Goal: Information Seeking & Learning: Stay updated

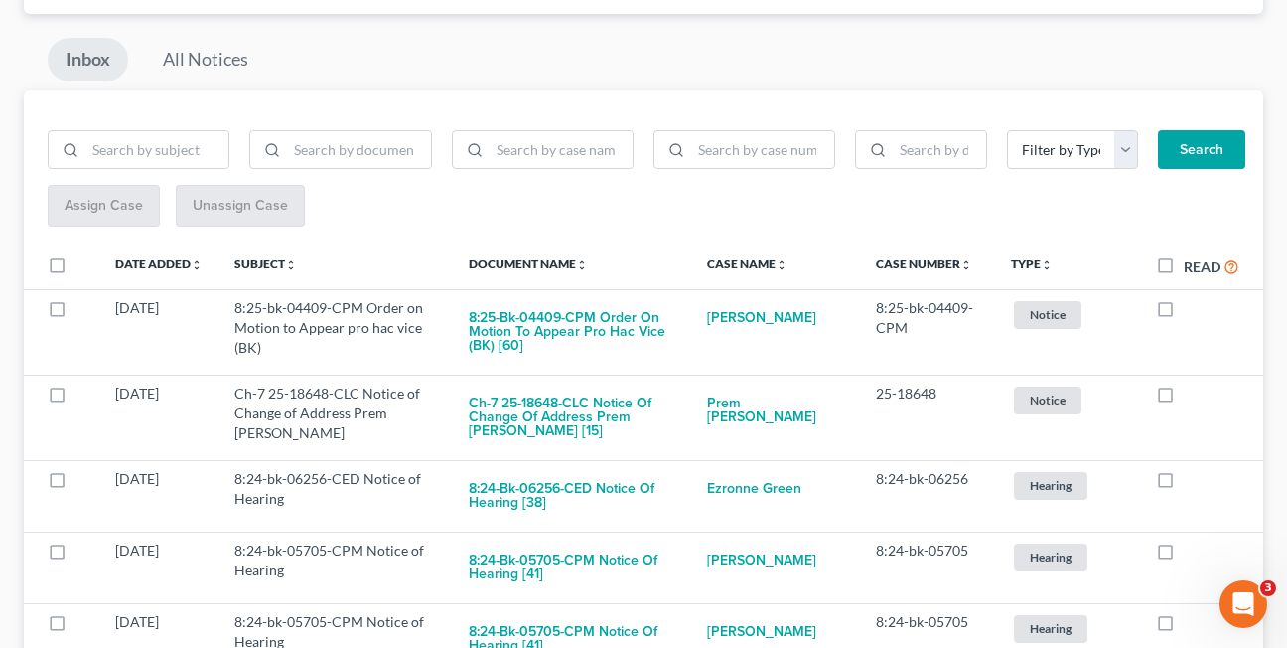
scroll to position [197, 0]
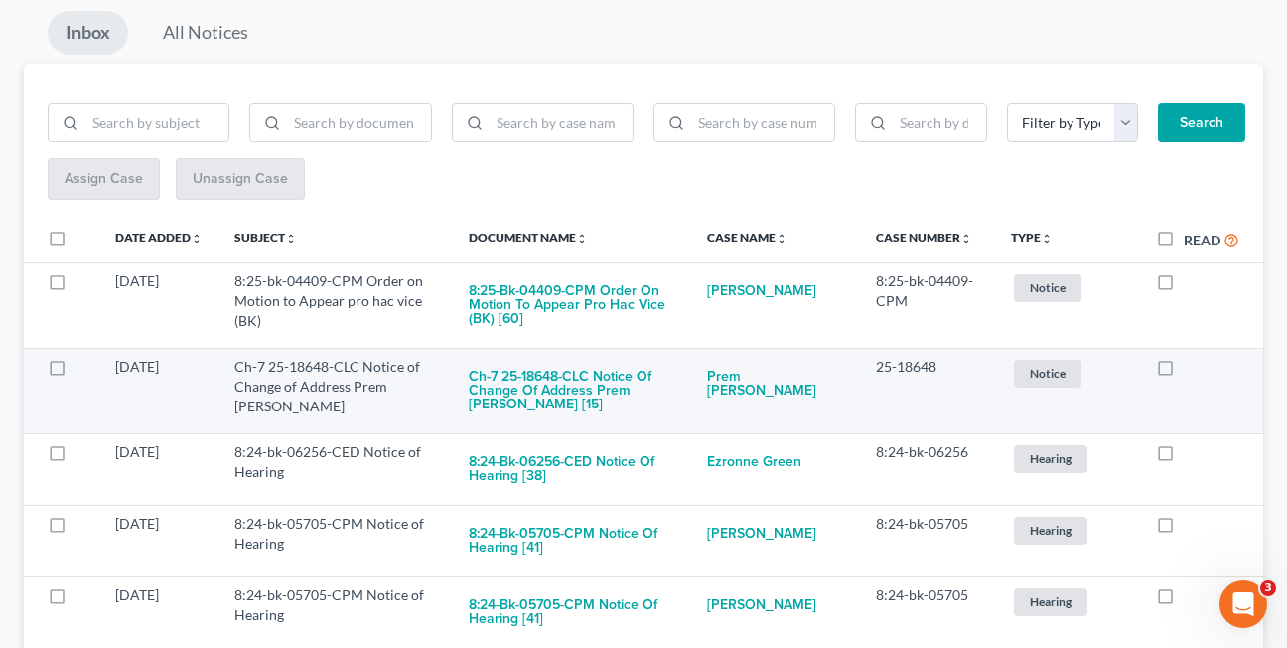
click at [1184, 371] on label at bounding box center [1184, 371] width 0 height 0
click at [1192, 366] on input "checkbox" at bounding box center [1198, 363] width 13 height 13
checkbox input "true"
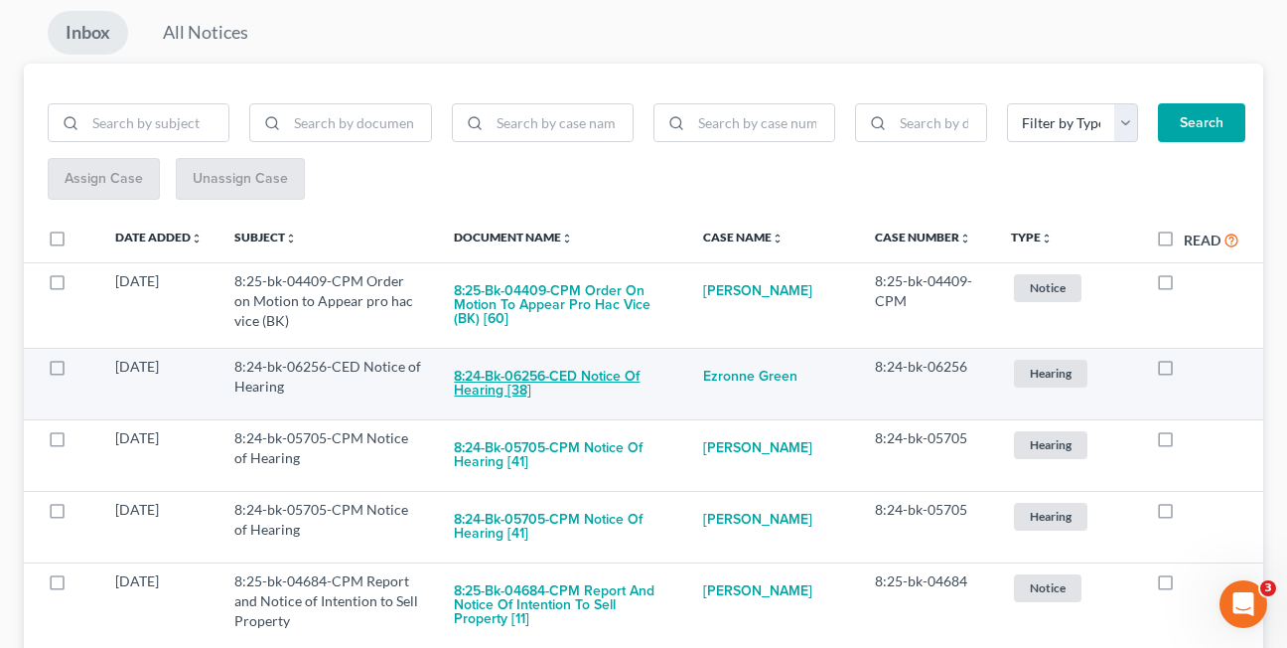
click at [481, 385] on button "8:24-bk-06256-CED Notice of Hearing [38]" at bounding box center [562, 384] width 217 height 54
checkbox input "true"
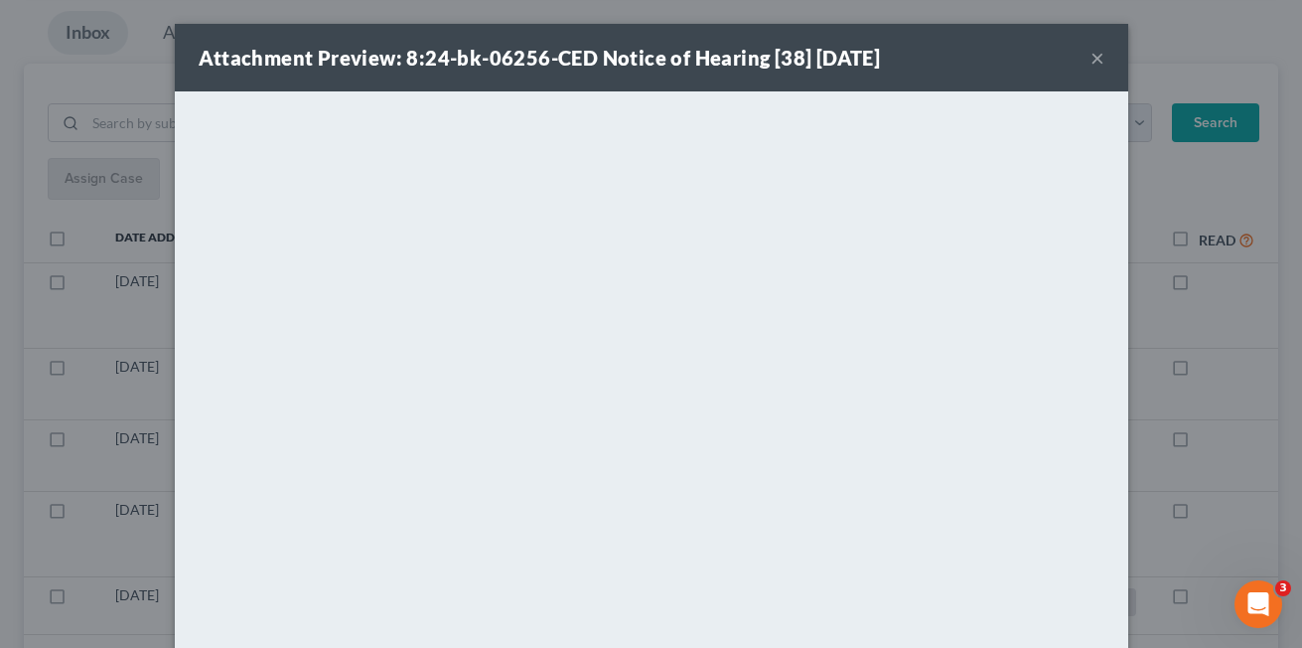
click at [1090, 61] on button "×" at bounding box center [1097, 58] width 14 height 24
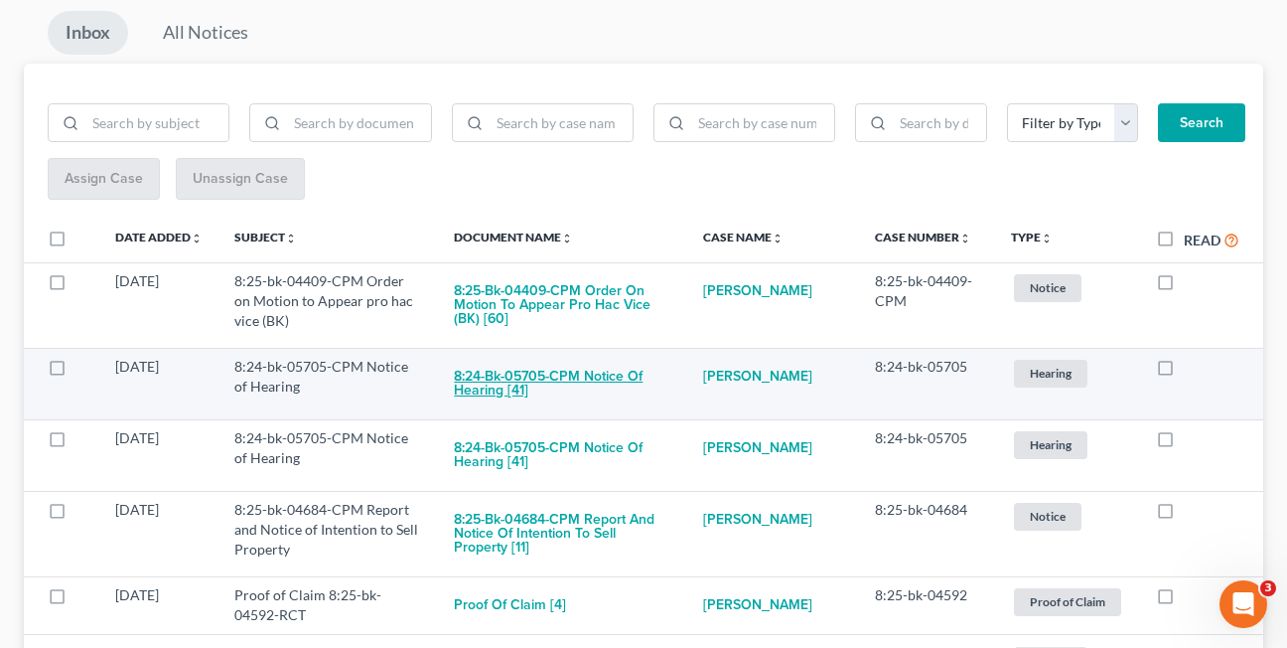
click at [605, 379] on button "8:24-bk-05705-CPM Notice of Hearing [41]" at bounding box center [562, 384] width 217 height 54
checkbox input "true"
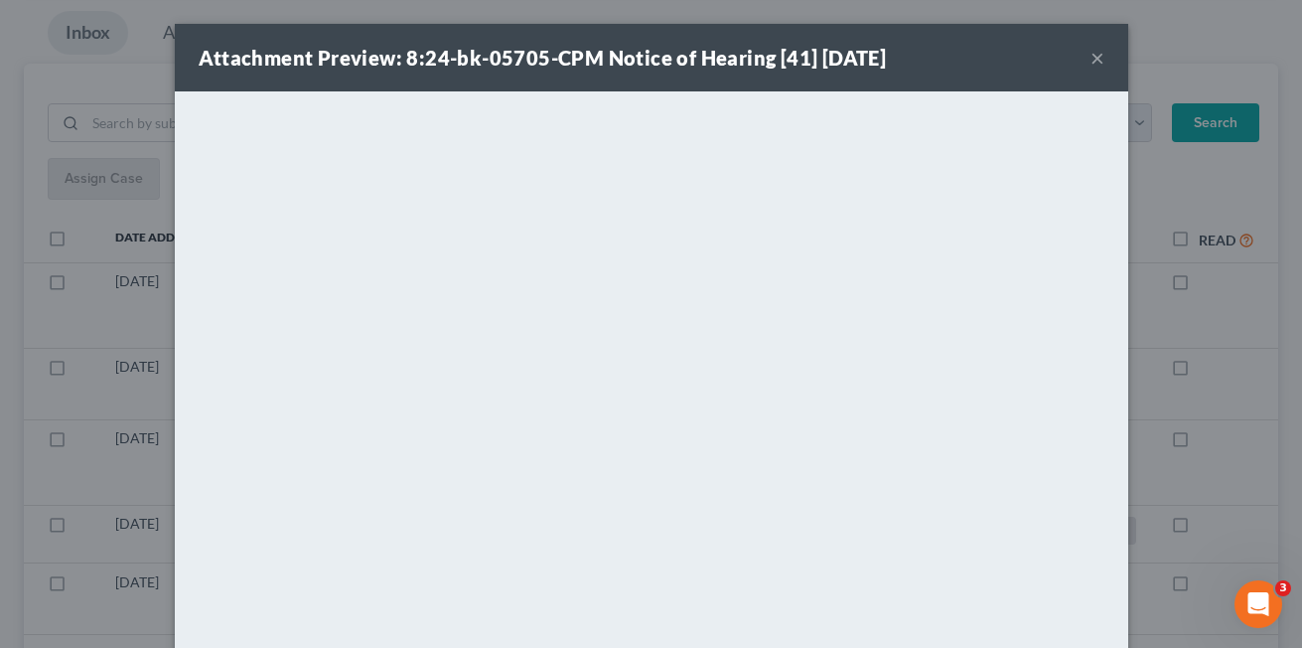
click at [1095, 62] on button "×" at bounding box center [1097, 58] width 14 height 24
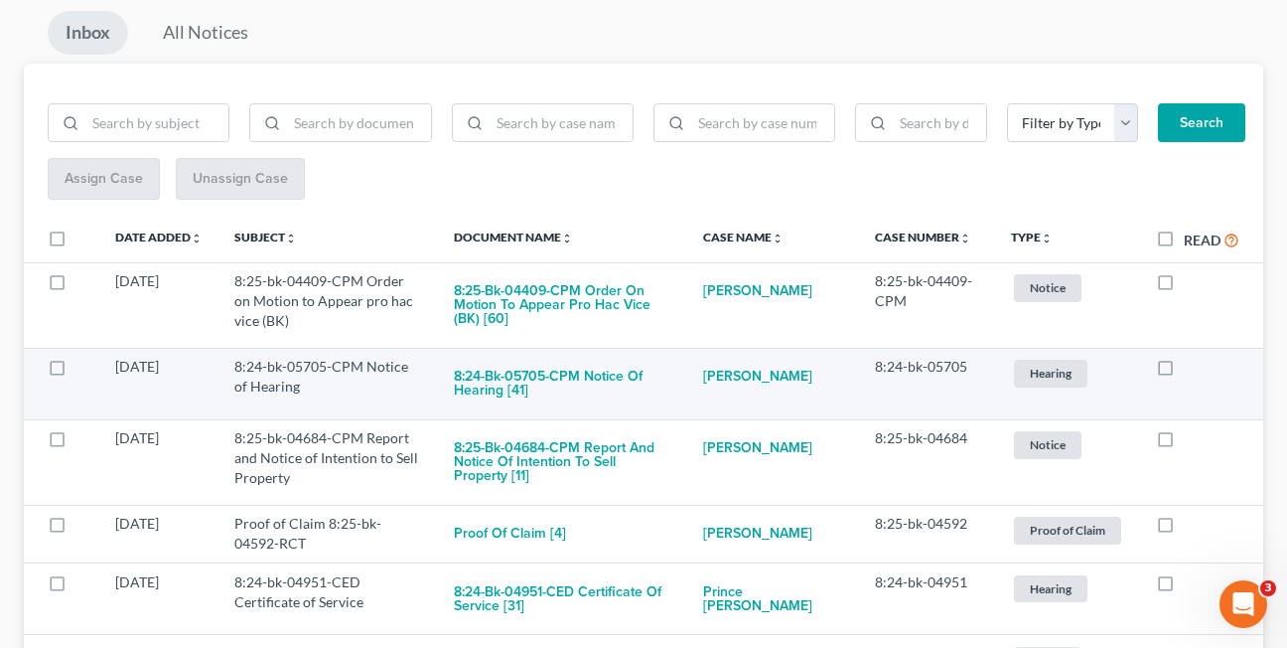
click at [1184, 371] on label at bounding box center [1184, 371] width 0 height 0
click at [1192, 368] on input "checkbox" at bounding box center [1198, 363] width 13 height 13
checkbox input "true"
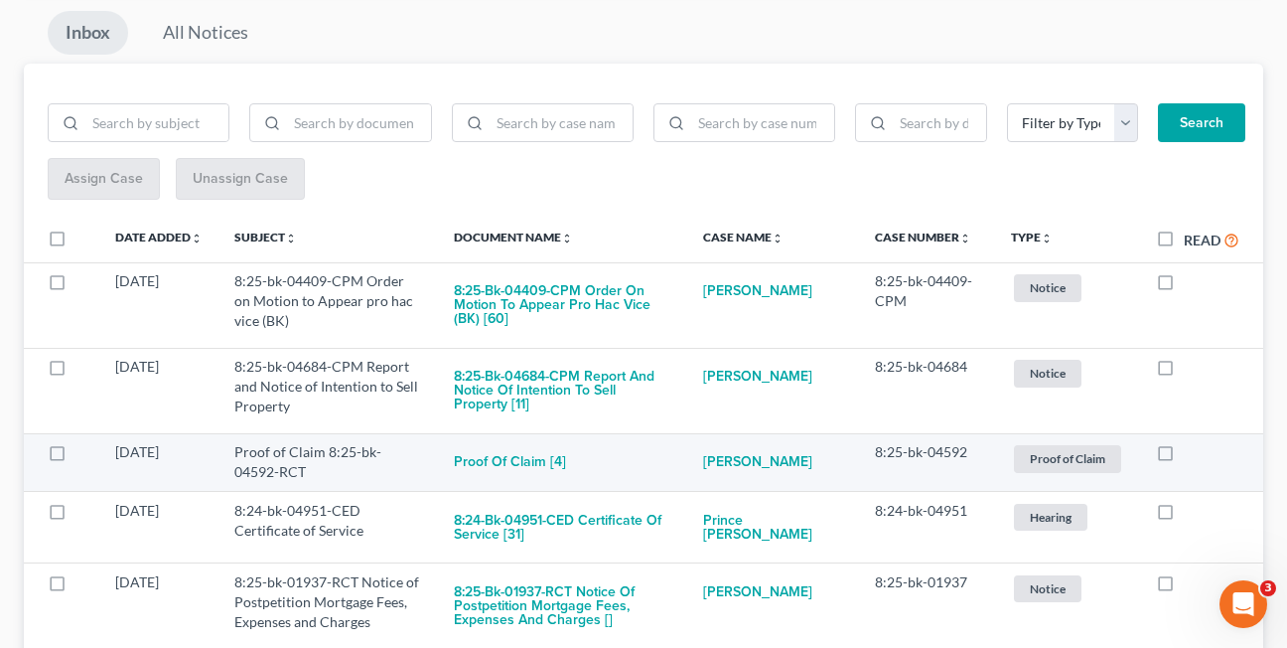
click at [1184, 457] on label at bounding box center [1184, 457] width 0 height 0
click at [1192, 455] on input "checkbox" at bounding box center [1198, 448] width 13 height 13
checkbox input "true"
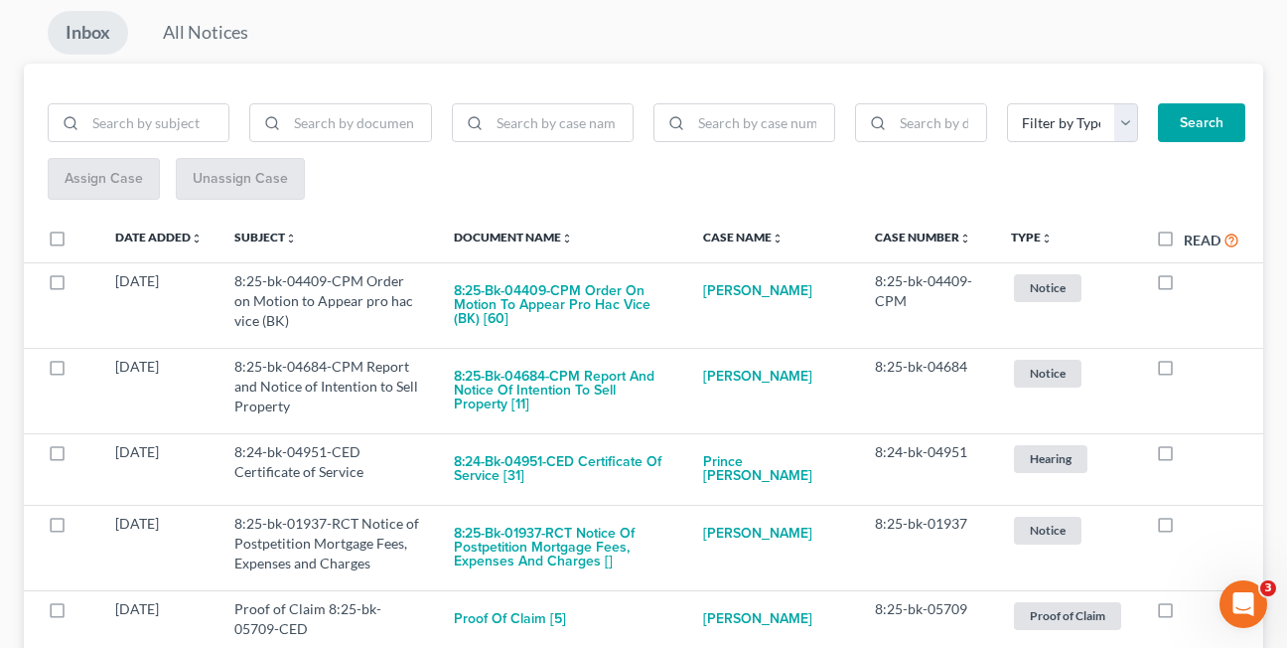
click at [1184, 457] on label at bounding box center [1184, 457] width 0 height 0
click at [1192, 455] on input "checkbox" at bounding box center [1198, 448] width 13 height 13
checkbox input "true"
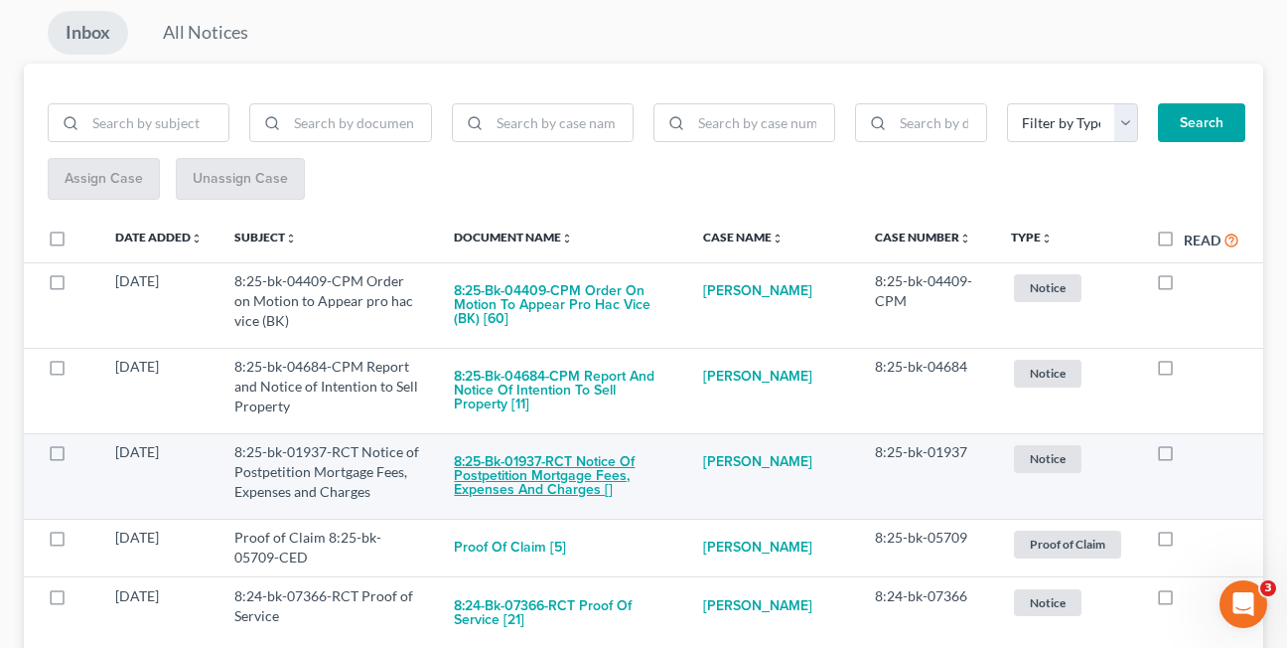
click at [549, 474] on button "8:25-bk-01937-RCT Notice of Postpetition Mortgage Fees, Expenses and Charges []" at bounding box center [562, 476] width 217 height 68
checkbox input "true"
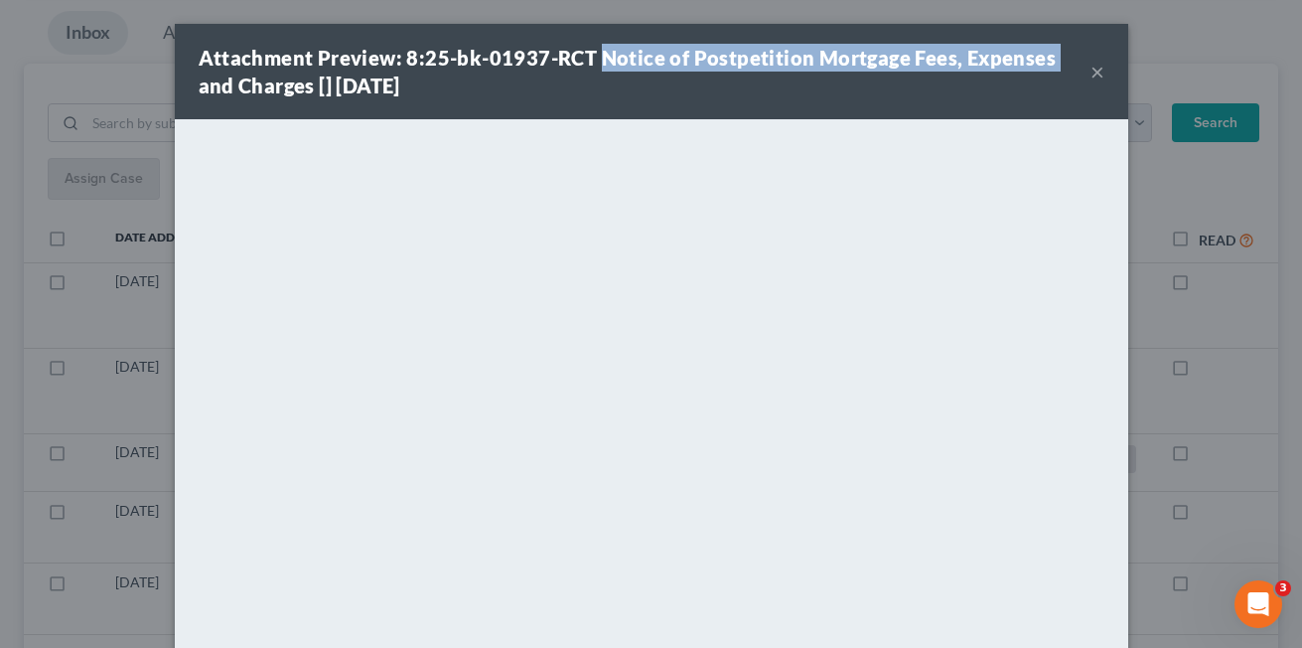
drag, startPoint x: 593, startPoint y: 58, endPoint x: 1041, endPoint y: 62, distance: 447.9
click at [1041, 62] on strong "Attachment Preview: 8:25-bk-01937-RCT Notice of Postpetition Mortgage Fees, Exp…" at bounding box center [628, 72] width 858 height 52
copy strong "Notice of Postpetition Mortgage Fees, Expenses"
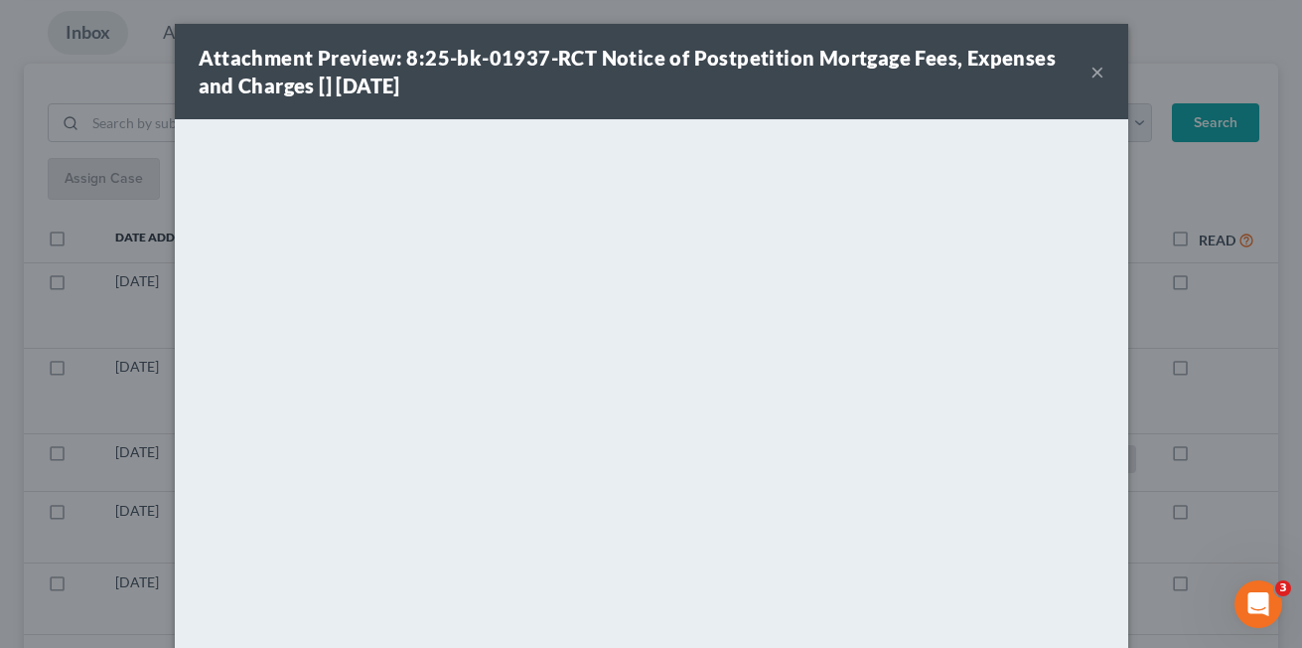
click at [649, 97] on div "Attachment Preview: 8:25-bk-01937-RCT Notice of Postpetition Mortgage Fees, Exp…" at bounding box center [645, 72] width 892 height 56
click at [1090, 78] on button "×" at bounding box center [1097, 72] width 14 height 24
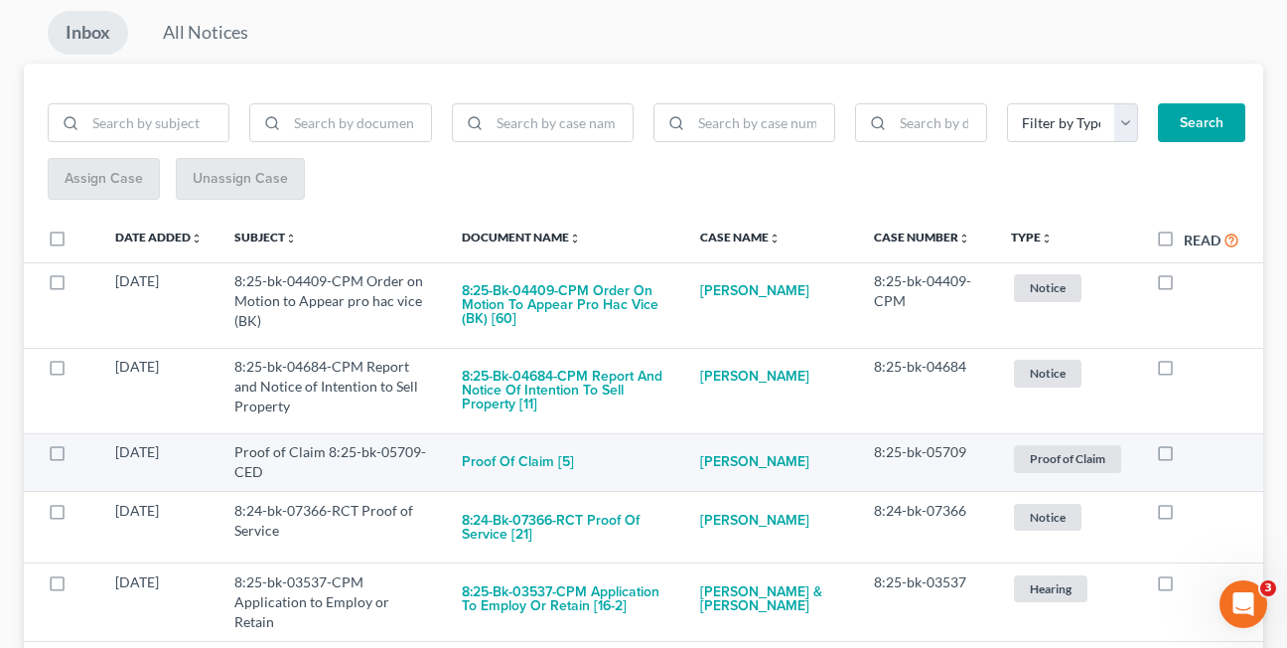
click at [1184, 457] on label at bounding box center [1184, 457] width 0 height 0
click at [1192, 446] on input "checkbox" at bounding box center [1198, 448] width 13 height 13
checkbox input "true"
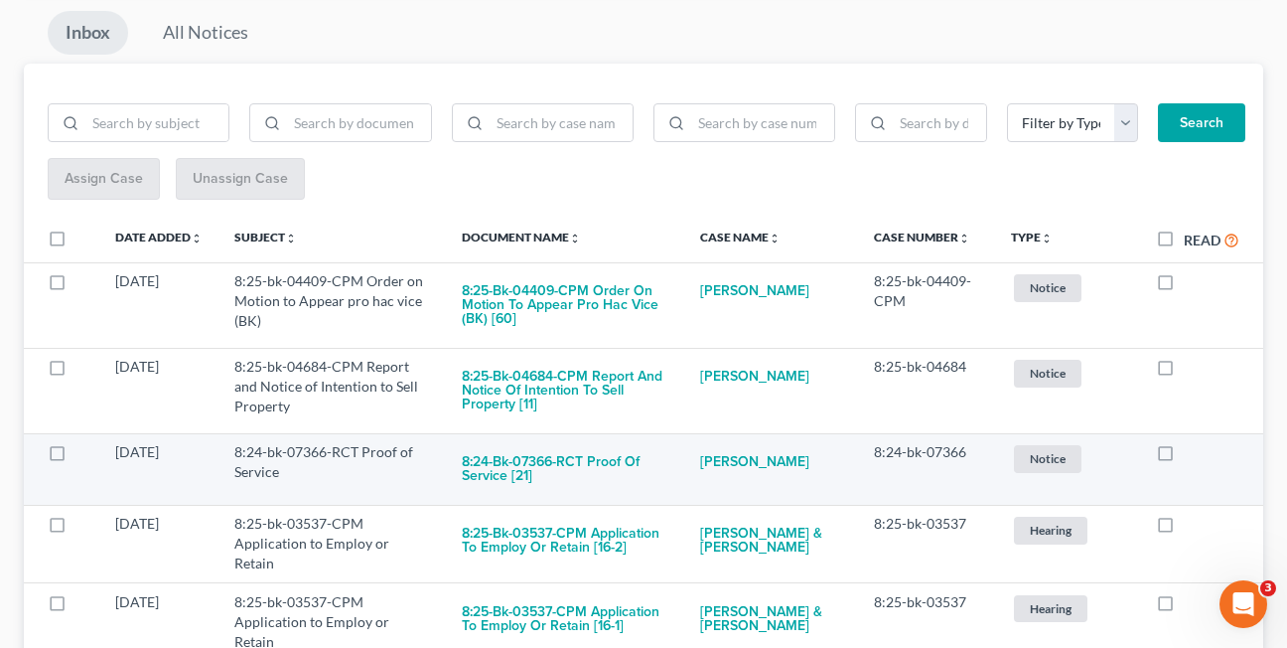
click at [1184, 457] on label at bounding box center [1184, 457] width 0 height 0
click at [1192, 453] on input "checkbox" at bounding box center [1198, 448] width 13 height 13
checkbox input "true"
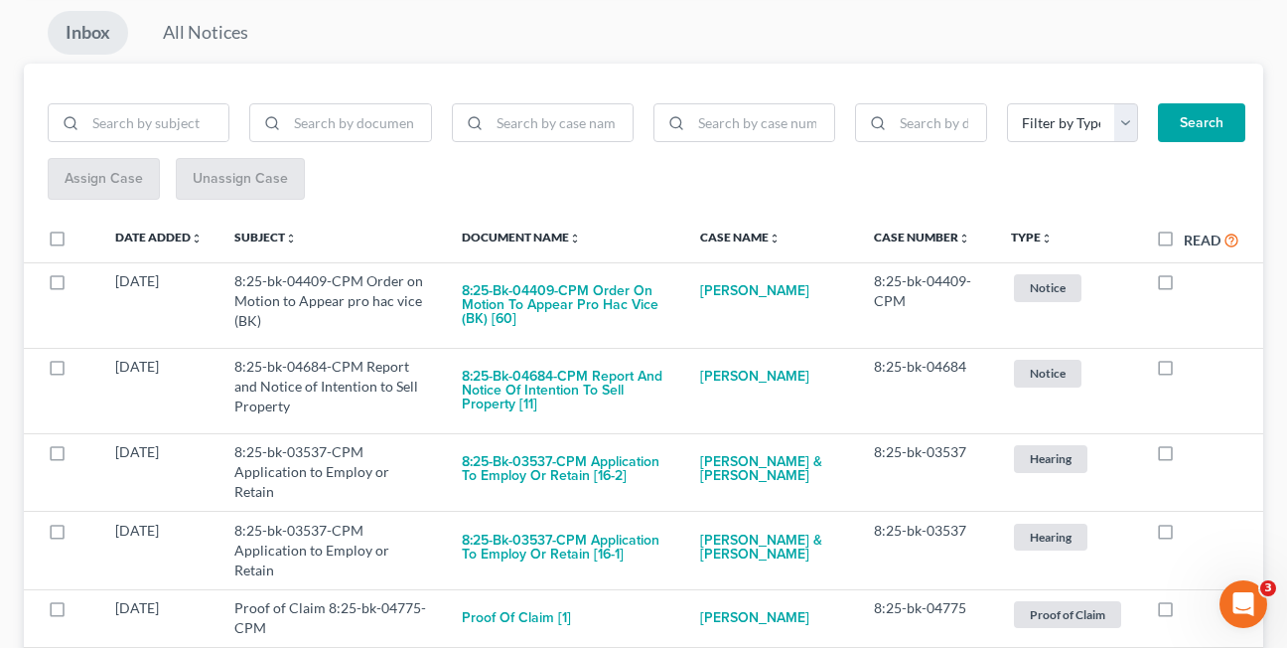
click at [1184, 457] on label at bounding box center [1184, 457] width 0 height 0
click at [1192, 453] on input "checkbox" at bounding box center [1198, 448] width 13 height 13
checkbox input "true"
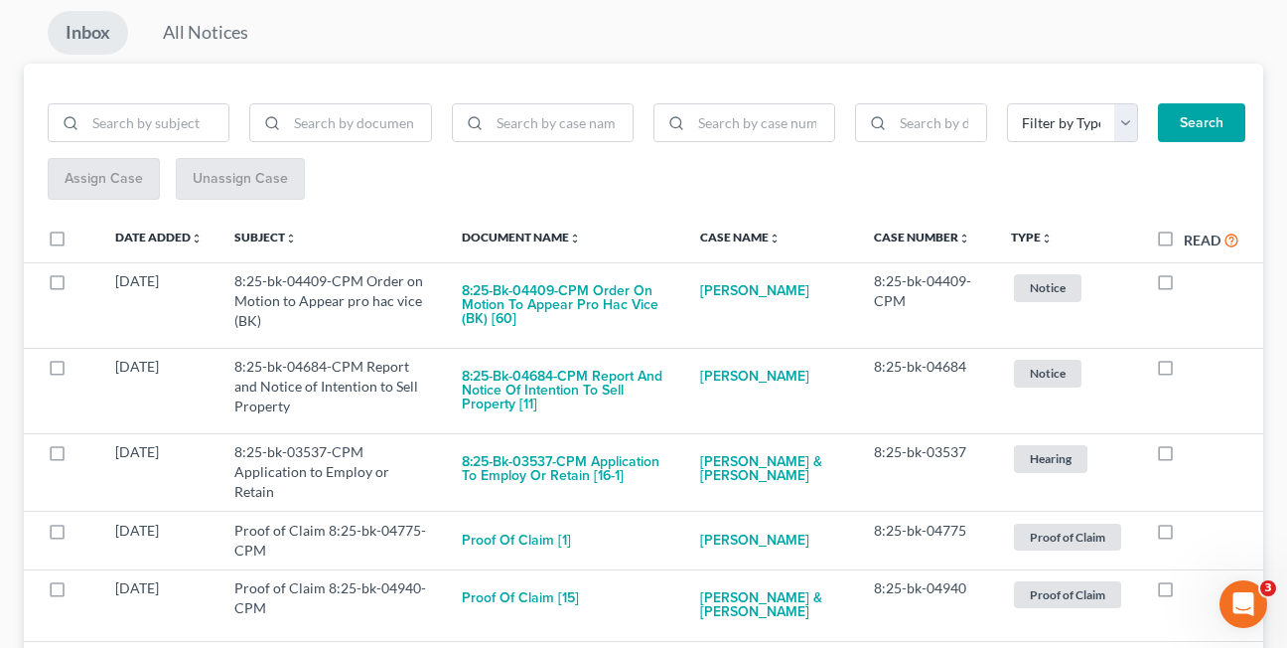
click at [1184, 457] on label at bounding box center [1184, 457] width 0 height 0
click at [1192, 453] on input "checkbox" at bounding box center [1198, 448] width 13 height 13
checkbox input "true"
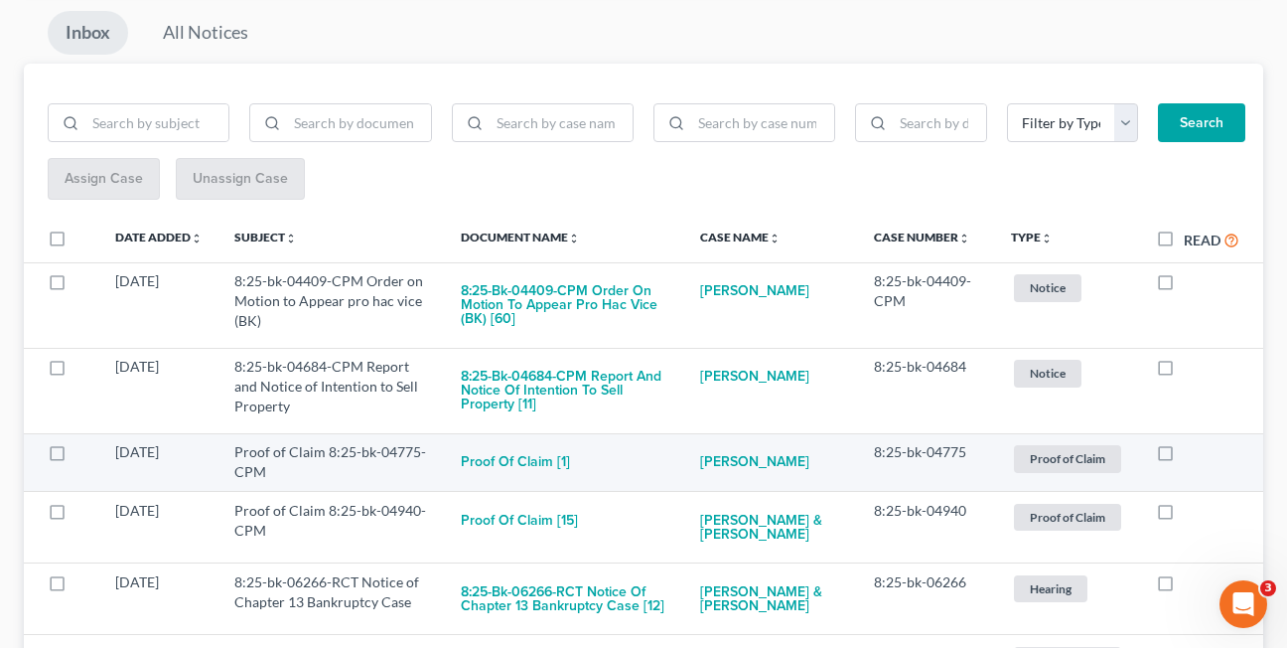
click at [1184, 457] on label at bounding box center [1184, 457] width 0 height 0
click at [1192, 452] on input "checkbox" at bounding box center [1198, 448] width 13 height 13
checkbox input "true"
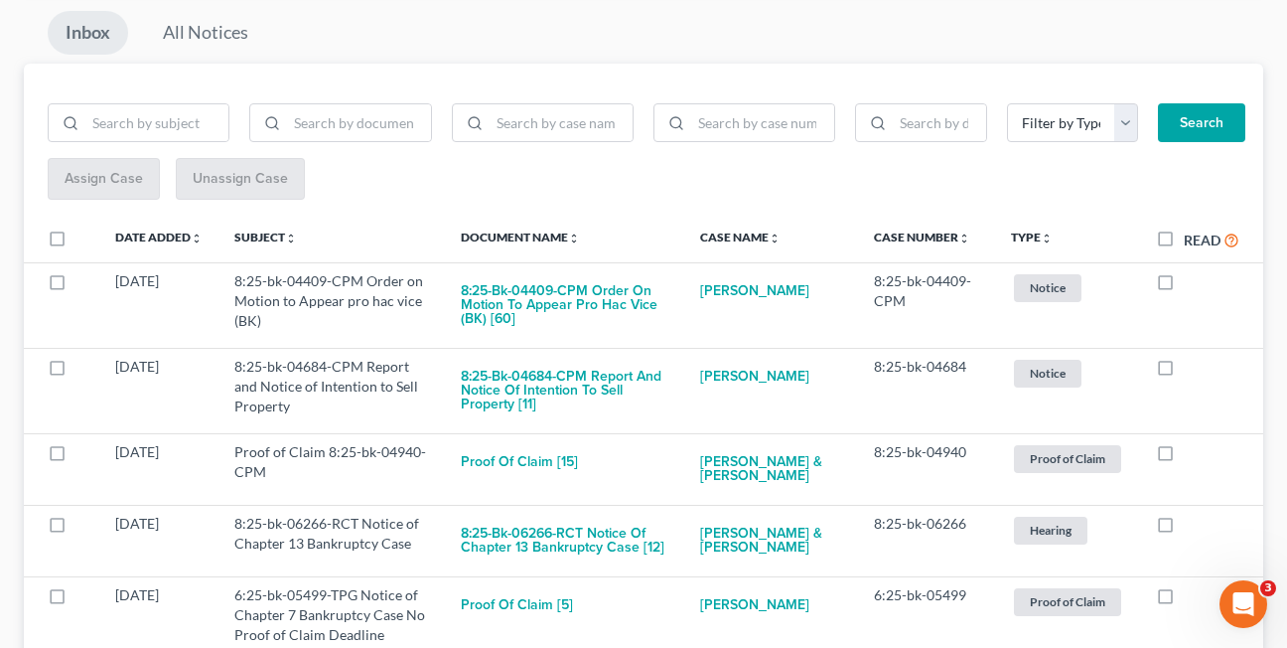
click at [1184, 457] on label at bounding box center [1184, 457] width 0 height 0
click at [1192, 452] on input "checkbox" at bounding box center [1198, 448] width 13 height 13
checkbox input "true"
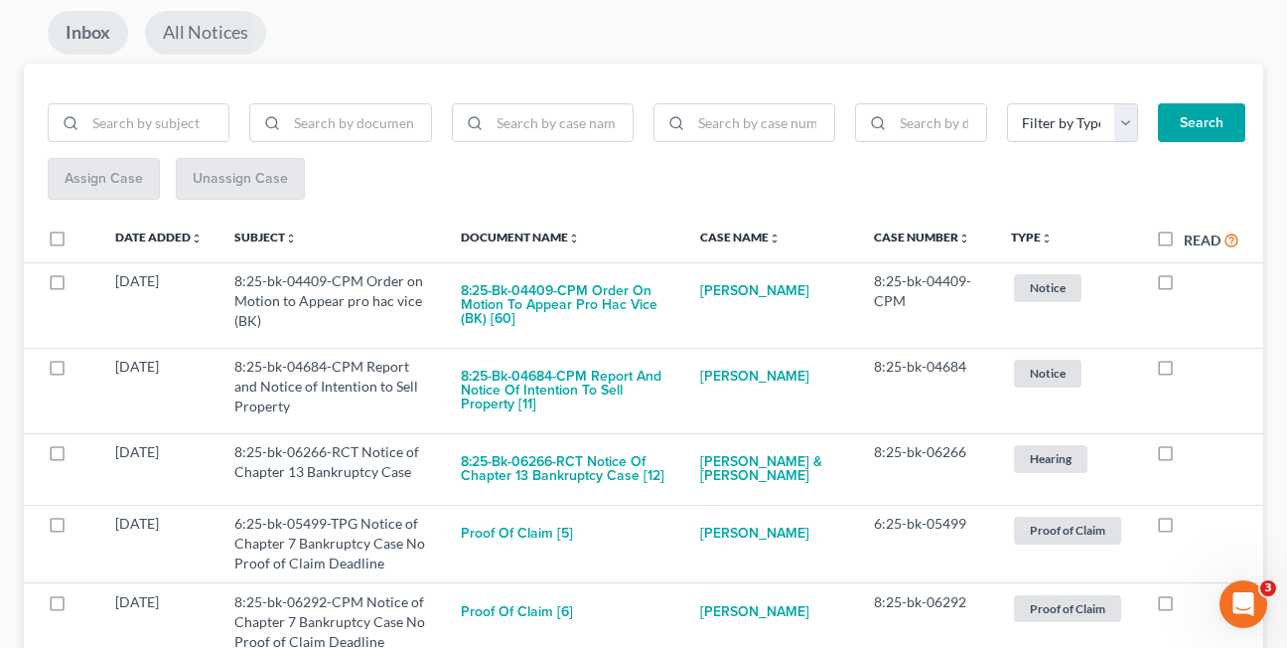
click at [197, 35] on link "All Notices" at bounding box center [205, 33] width 121 height 44
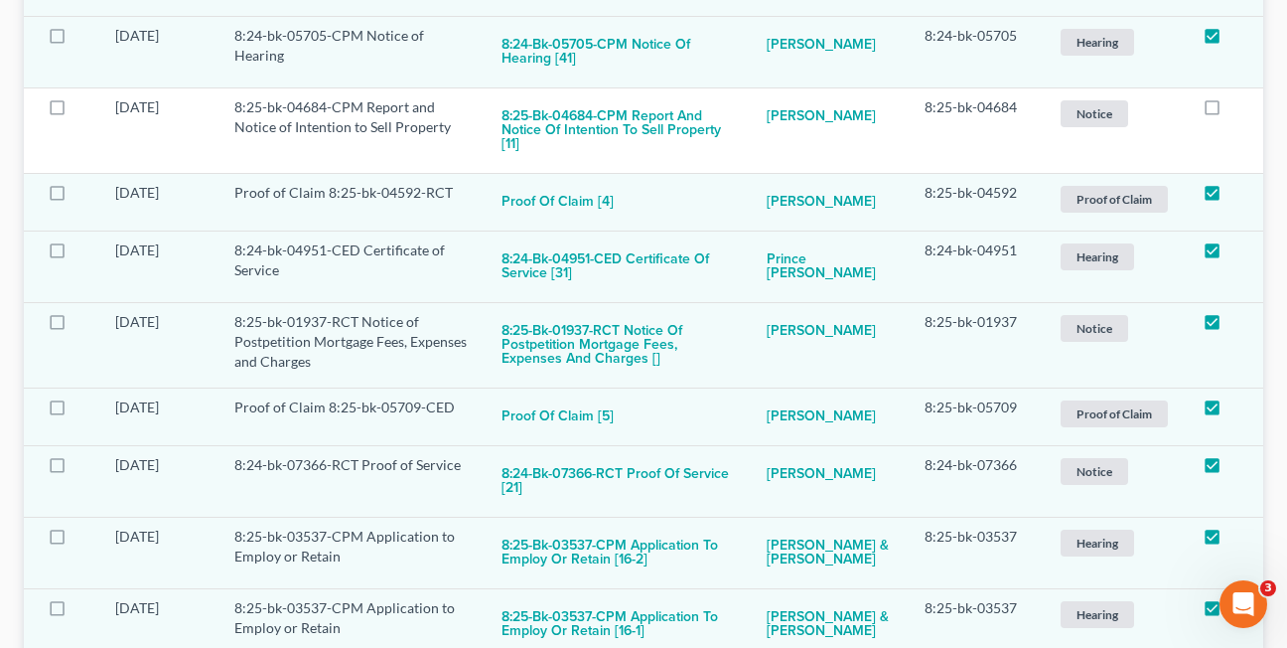
scroll to position [769, 0]
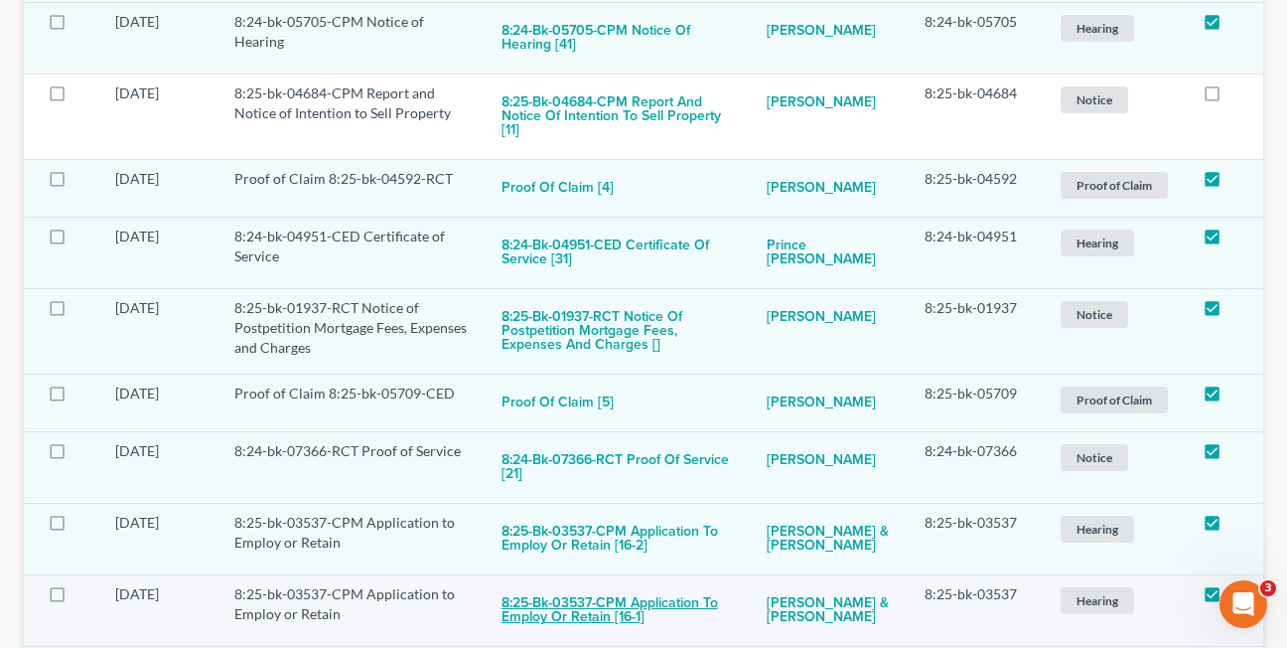
click at [575, 584] on button "8:25-bk-03537-CPM Application to Employ or Retain [16-1]" at bounding box center [618, 611] width 233 height 54
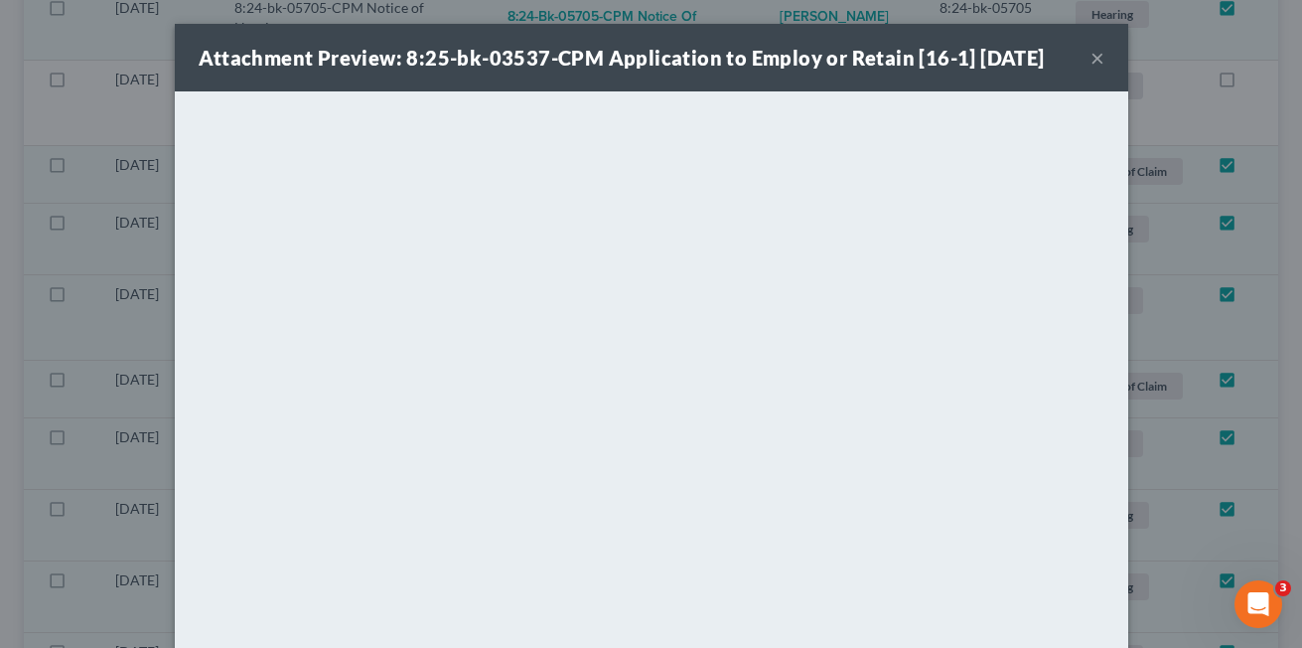
click at [1090, 56] on button "×" at bounding box center [1097, 58] width 14 height 24
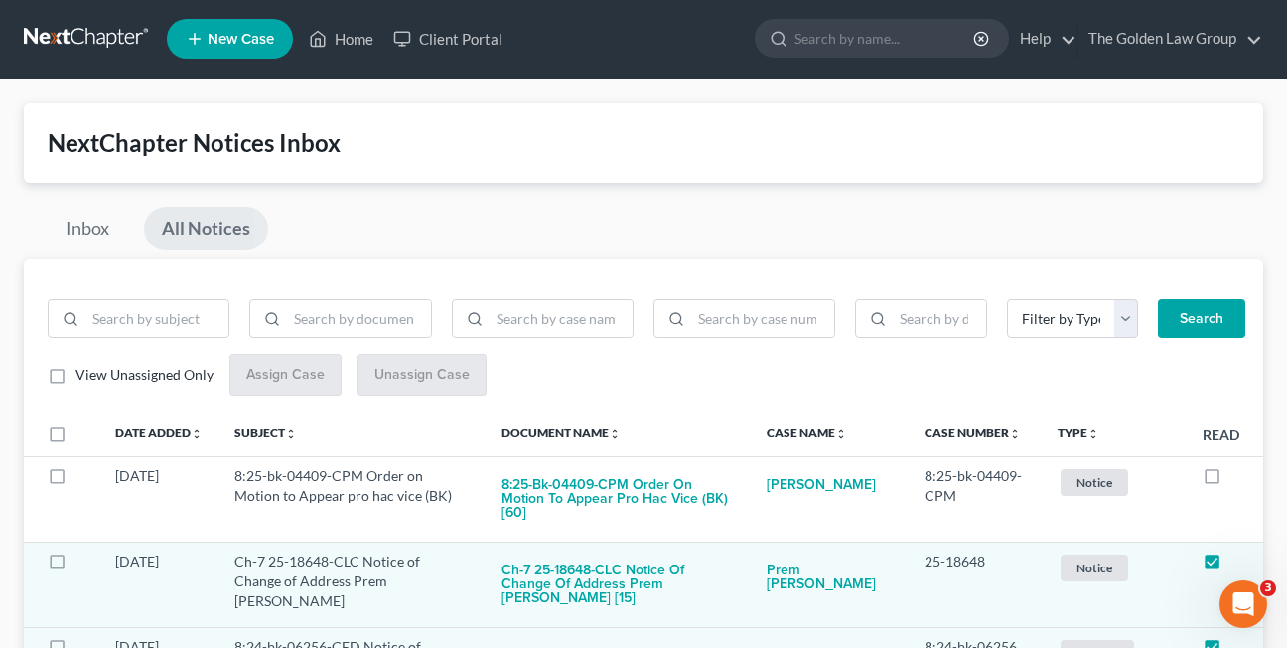
scroll to position [0, 0]
click at [80, 228] on link "Inbox" at bounding box center [87, 230] width 79 height 44
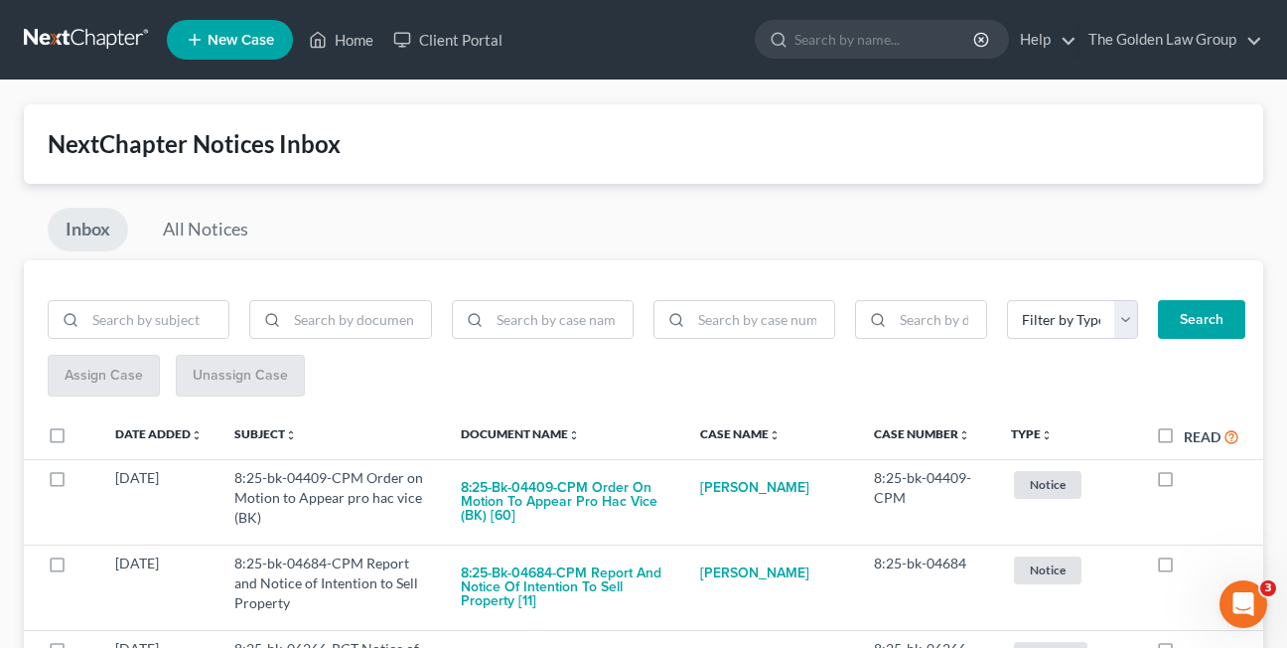
click at [708, 213] on div "Inbox All Notices" at bounding box center [643, 234] width 1239 height 53
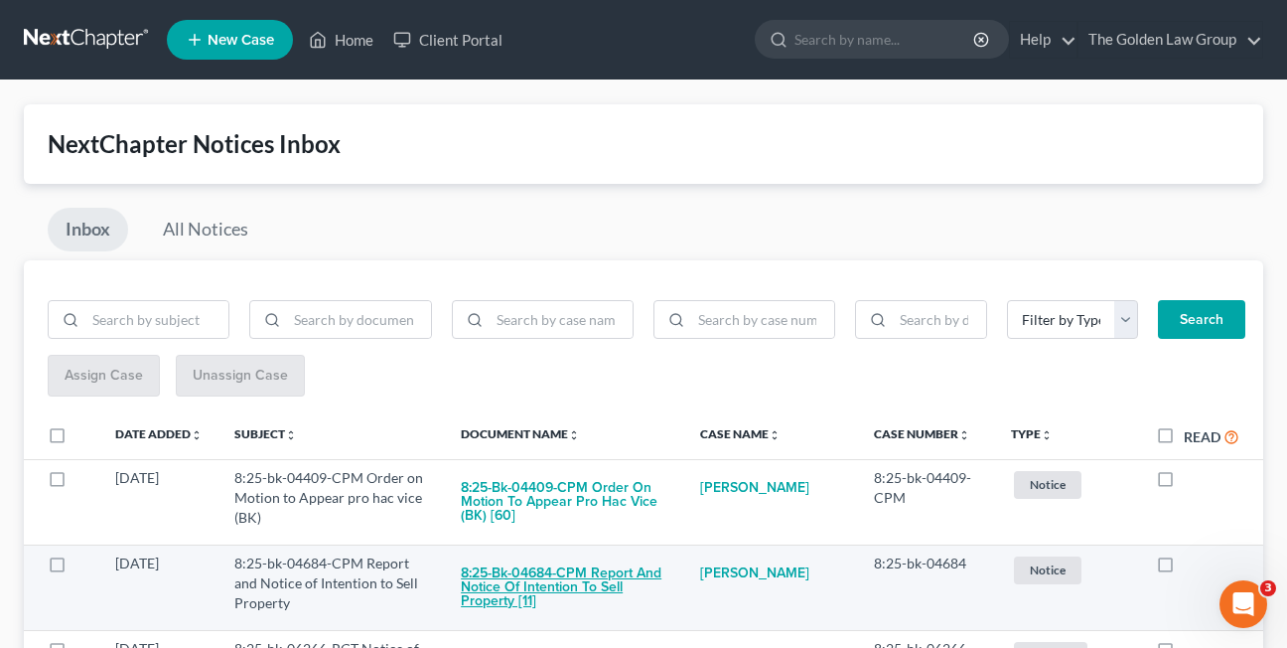
click at [499, 578] on button "8:25-bk-04684-CPM Report and Notice of Intention to Sell Property [11]" at bounding box center [564, 587] width 207 height 68
checkbox input "true"
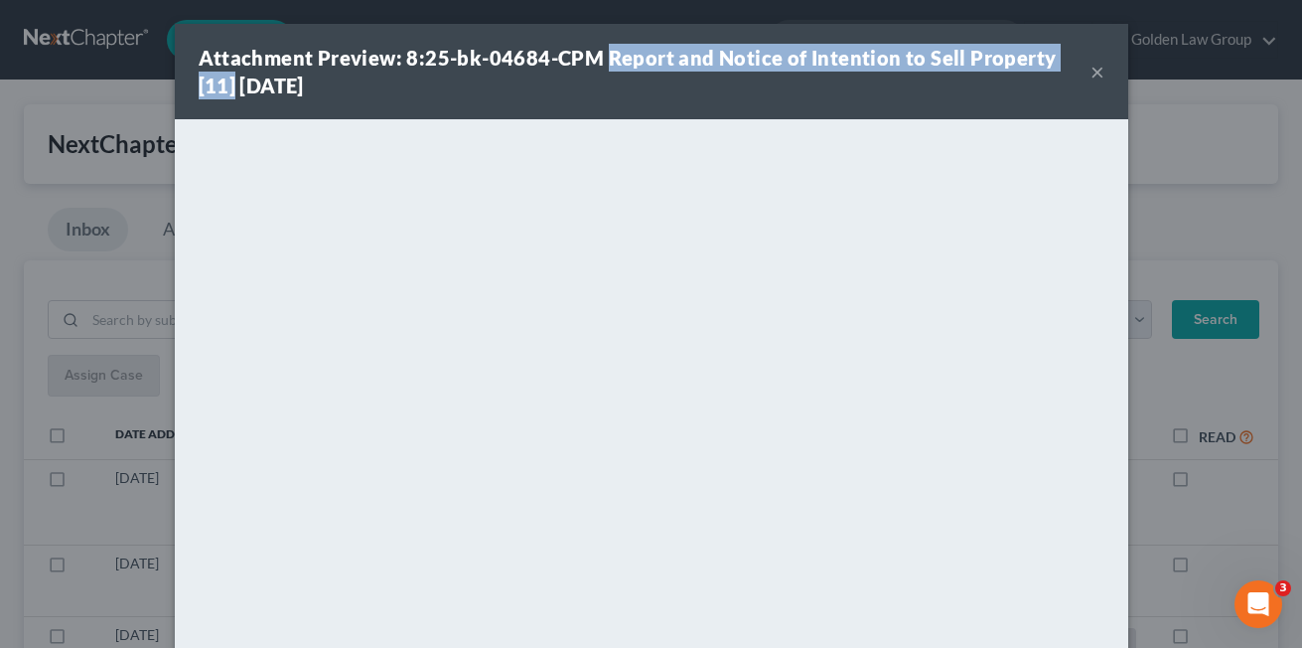
drag, startPoint x: 597, startPoint y: 63, endPoint x: 1076, endPoint y: 53, distance: 478.8
click at [1057, 53] on strong "Attachment Preview: 8:25-bk-04684-CPM Report and Notice of Intention to Sell Pr…" at bounding box center [628, 72] width 858 height 52
copy strong "Report and Notice of Intention to Sell Property [11]"
click at [554, 89] on div "Attachment Preview: 8:25-bk-04684-CPM Report and Notice of Intention to Sell Pr…" at bounding box center [645, 72] width 892 height 56
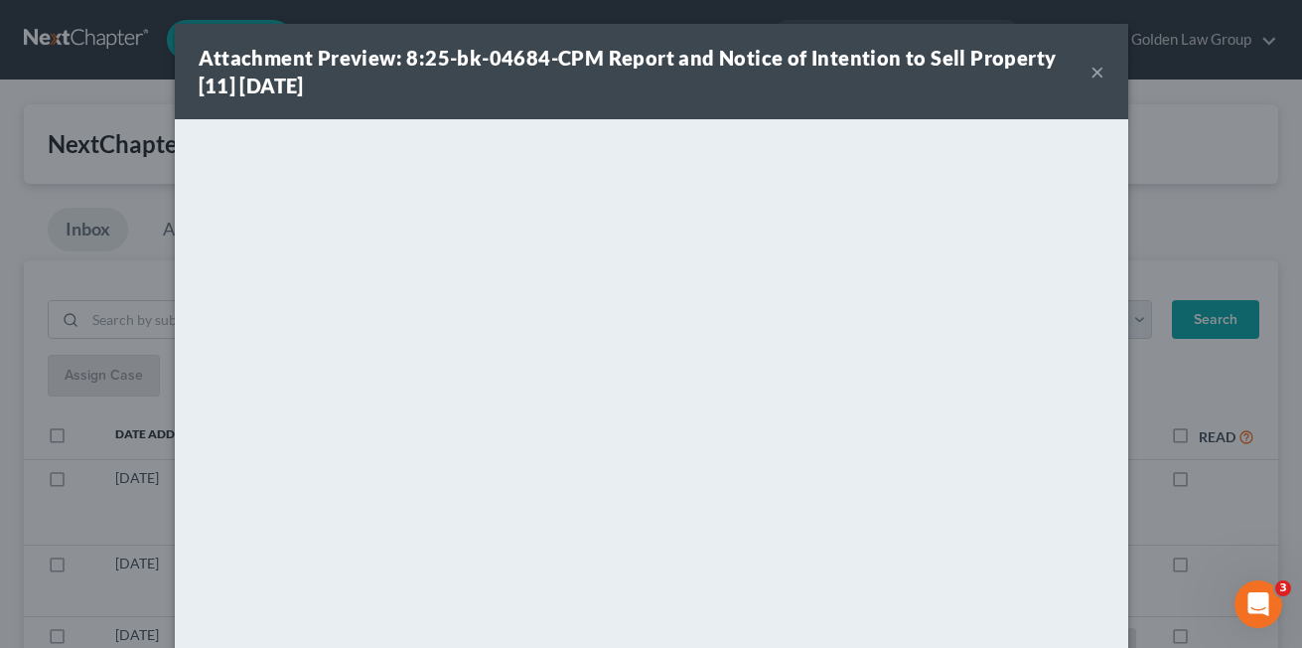
click at [1090, 77] on button "×" at bounding box center [1097, 72] width 14 height 24
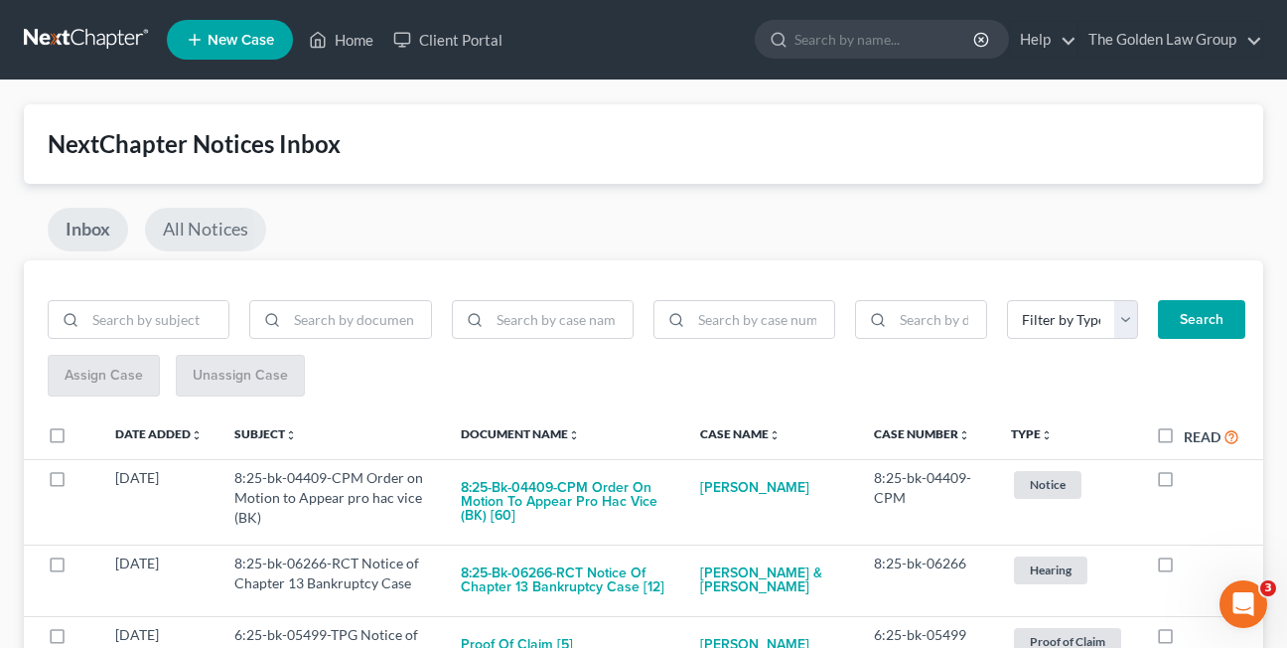
click at [217, 229] on link "All Notices" at bounding box center [205, 230] width 121 height 44
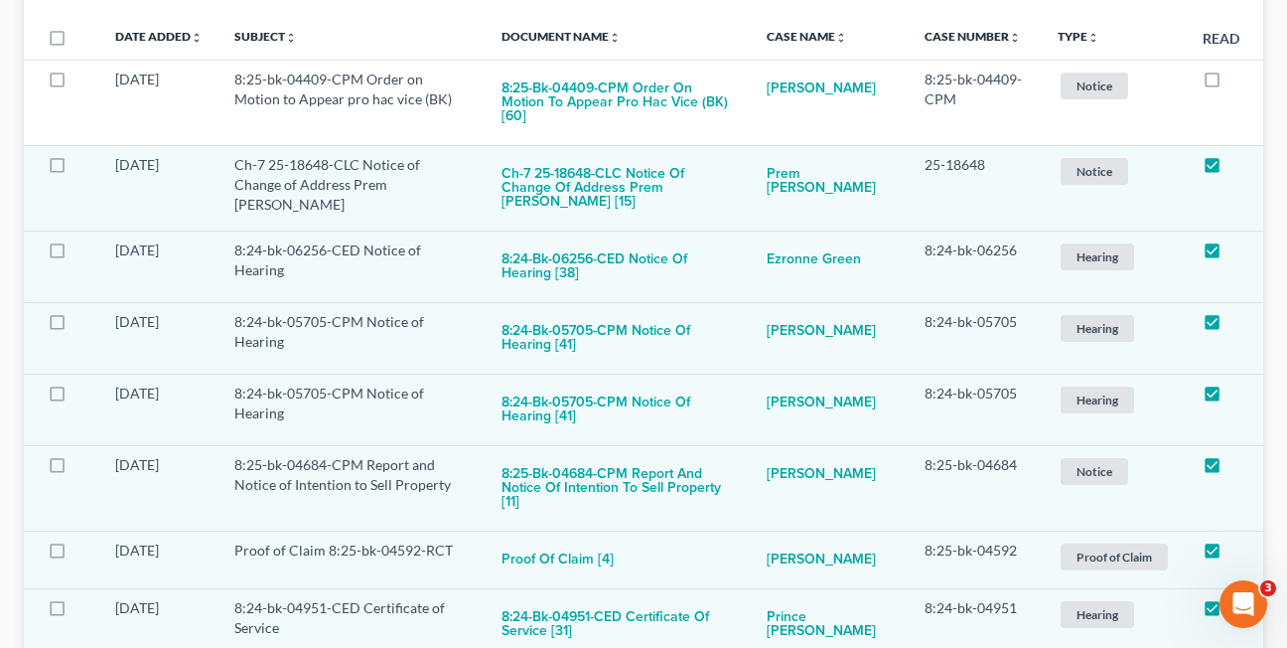
scroll to position [418, 0]
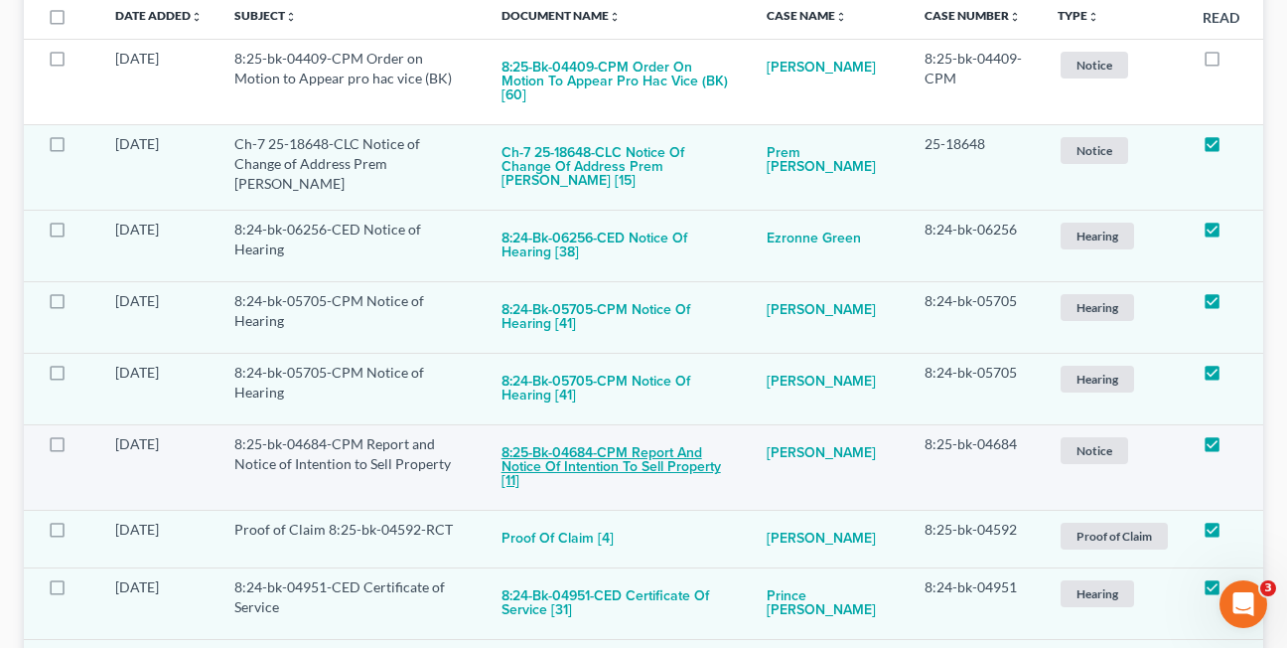
click at [551, 434] on button "8:25-bk-04684-CPM Report and Notice of Intention to Sell Property [11]" at bounding box center [618, 468] width 233 height 68
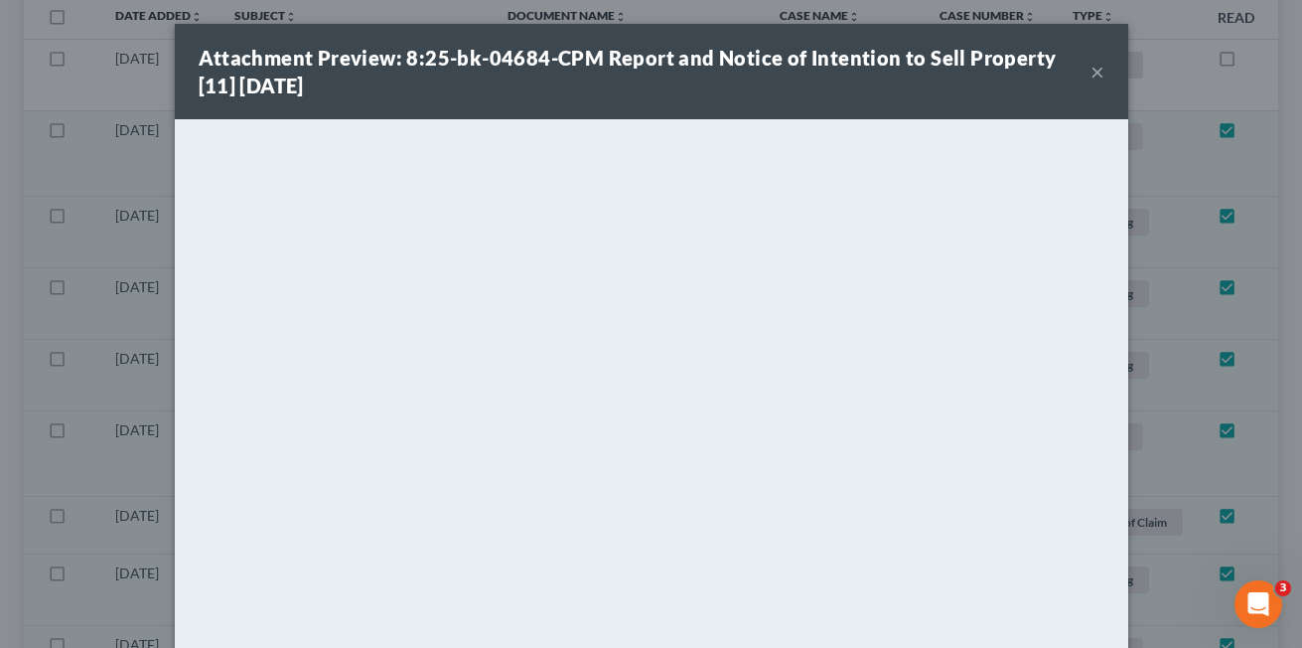
click at [1090, 74] on button "×" at bounding box center [1097, 72] width 14 height 24
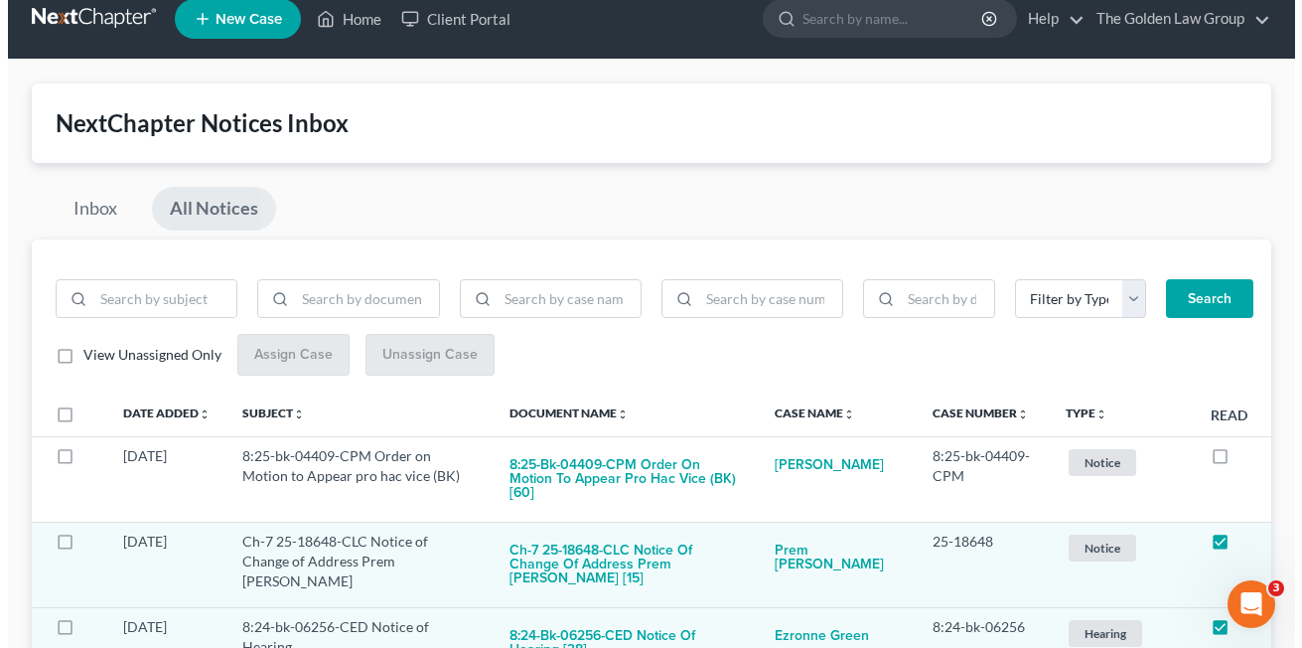
scroll to position [0, 0]
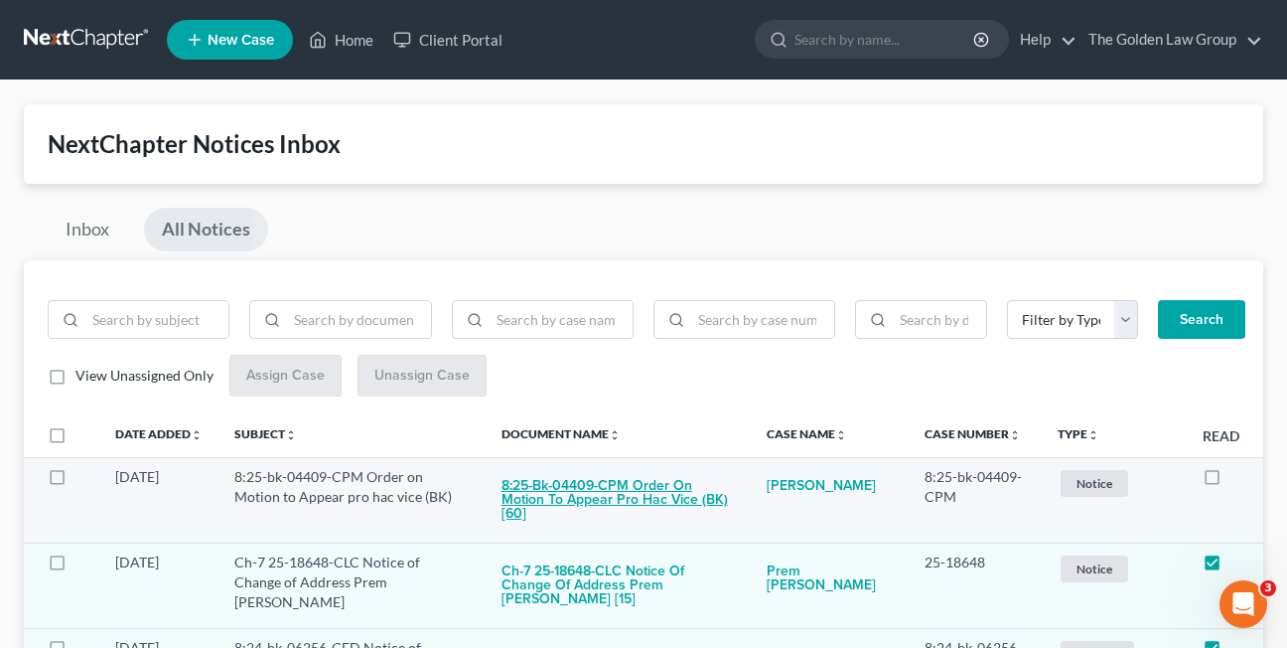
click at [569, 490] on button "8:25-bk-04409-CPM Order on Motion to Appear pro hac vice (BK) [60]" at bounding box center [618, 501] width 233 height 68
checkbox input "true"
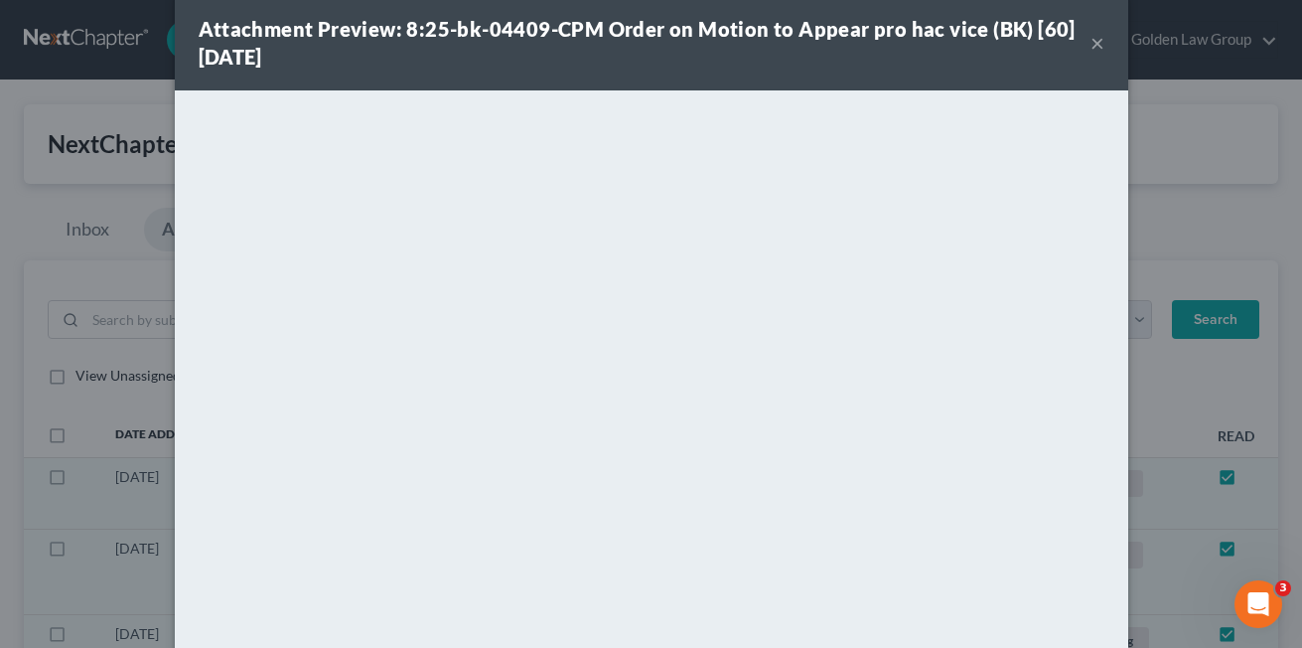
scroll to position [46, 0]
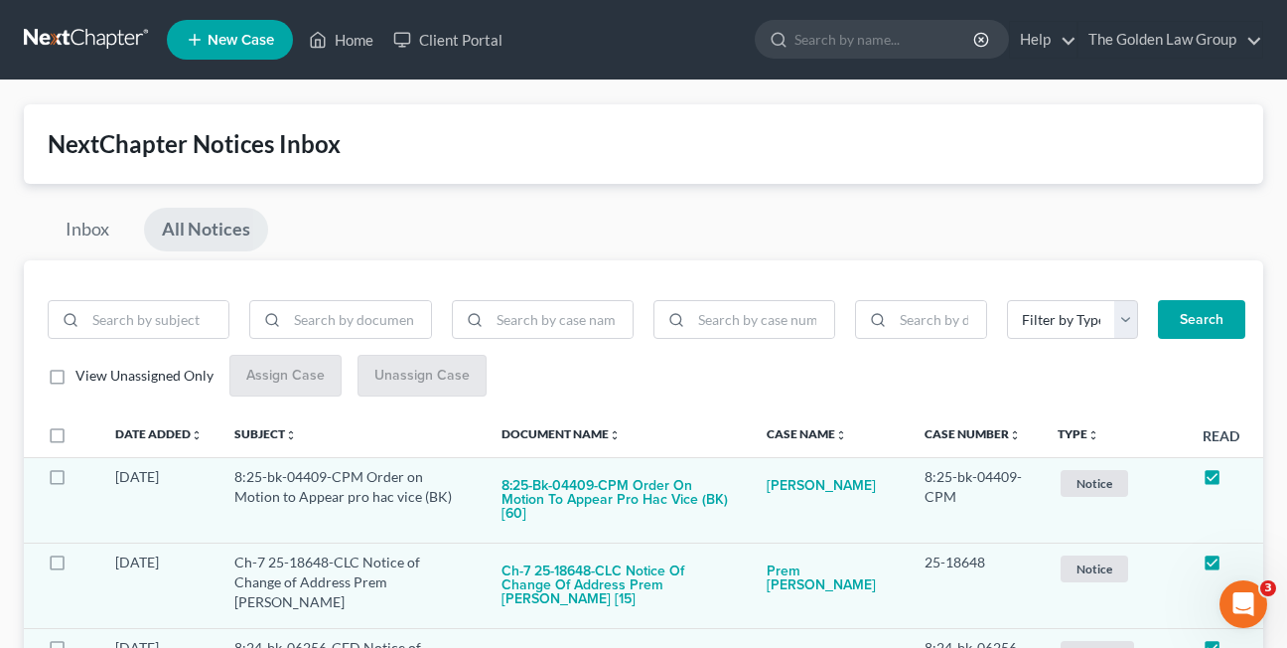
drag, startPoint x: 1291, startPoint y: 199, endPoint x: 1277, endPoint y: 347, distance: 148.6
click at [574, 488] on button "8:25-bk-04409-CPM Order on Motion to Appear pro hac vice (BK) [60]" at bounding box center [618, 501] width 233 height 68
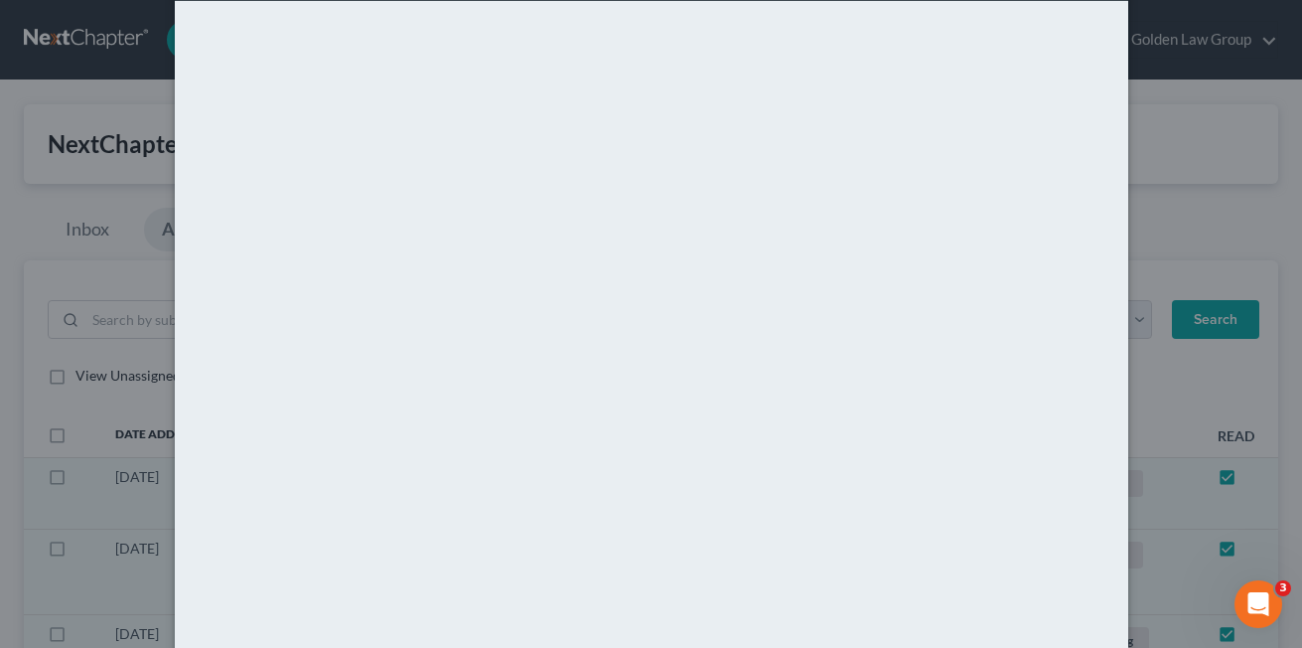
scroll to position [0, 0]
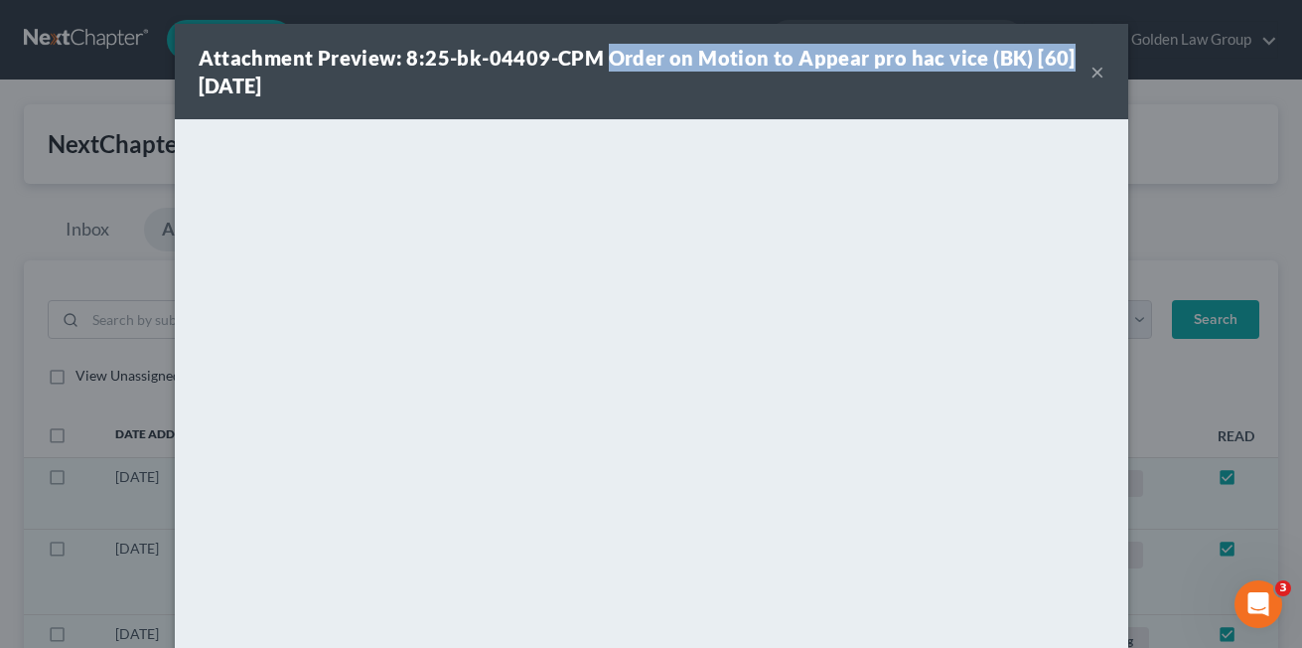
drag, startPoint x: 595, startPoint y: 60, endPoint x: 1051, endPoint y: 58, distance: 455.9
click at [1051, 58] on strong "Attachment Preview: 8:25-bk-04409-CPM Order on Motion to Appear pro hac vice (B…" at bounding box center [637, 72] width 877 height 52
copy strong "Order on Motion to Appear pro hac vice (BK) [60]"
